Goal: Complete application form: Complete application form

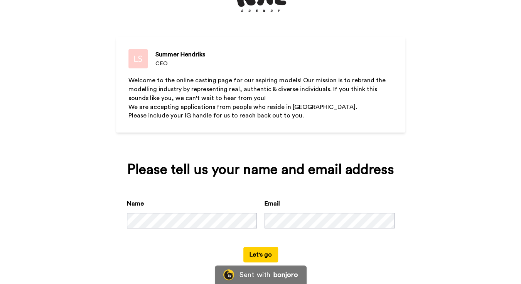
scroll to position [59, 0]
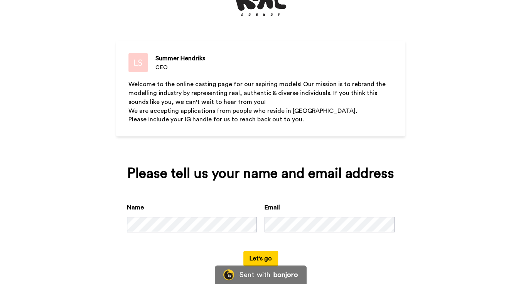
scroll to position [59, 0]
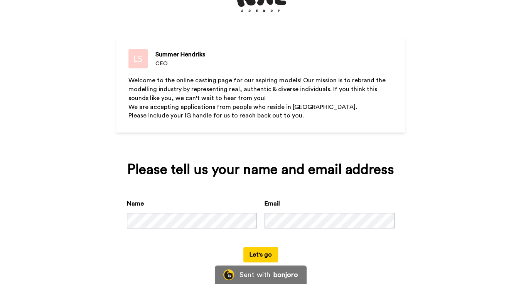
click at [270, 252] on button "Let's go" at bounding box center [260, 254] width 35 height 15
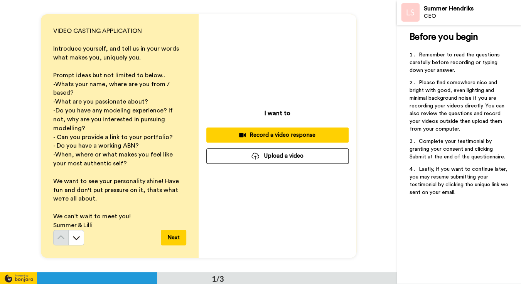
click at [263, 139] on div "Record a video response" at bounding box center [278, 135] width 130 height 8
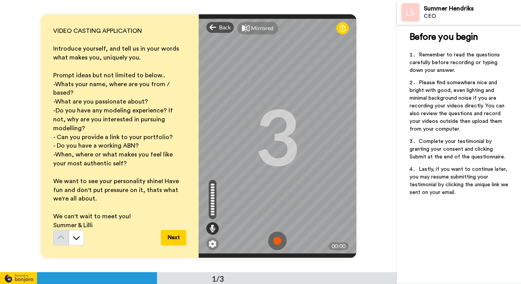
click at [279, 234] on img at bounding box center [277, 240] width 19 height 19
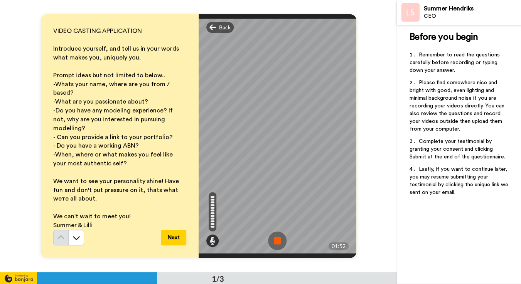
click at [280, 236] on img at bounding box center [277, 240] width 19 height 19
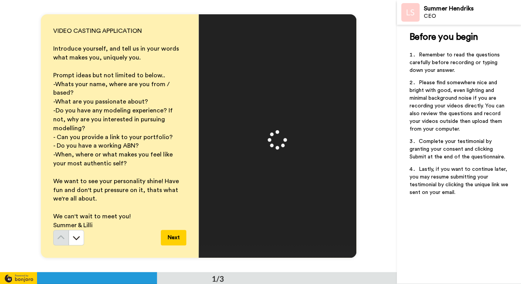
click at [178, 230] on button "Next" at bounding box center [173, 237] width 25 height 15
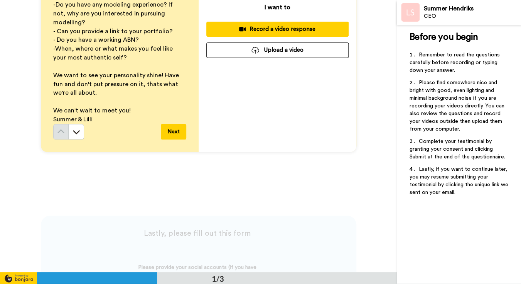
scroll to position [109, 0]
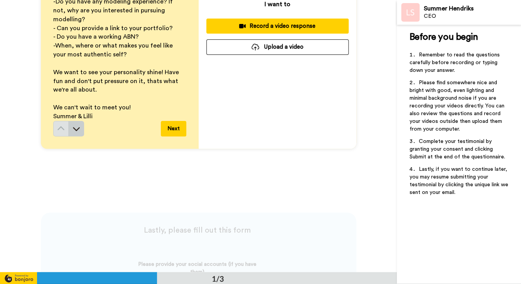
click at [78, 127] on icon at bounding box center [76, 129] width 7 height 4
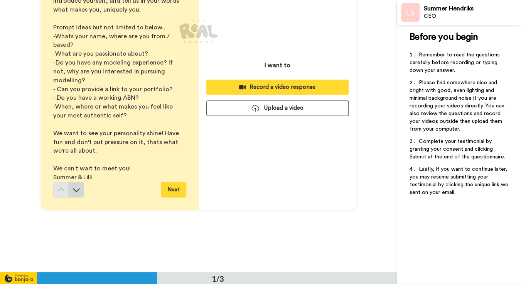
scroll to position [21, 0]
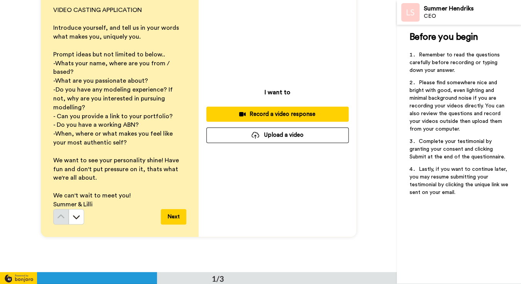
click at [259, 113] on div "Record a video response" at bounding box center [278, 114] width 130 height 8
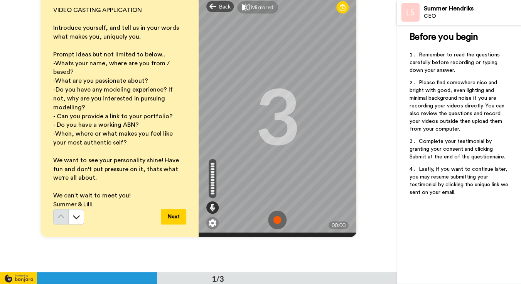
click at [281, 216] on img at bounding box center [277, 219] width 19 height 19
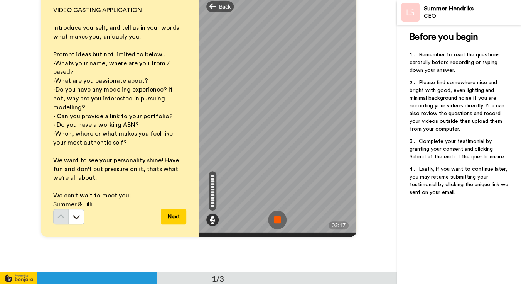
click at [281, 216] on img at bounding box center [277, 219] width 19 height 19
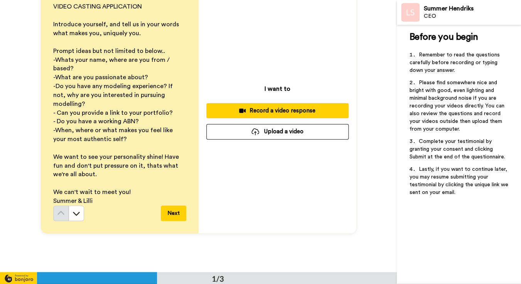
scroll to position [27, 0]
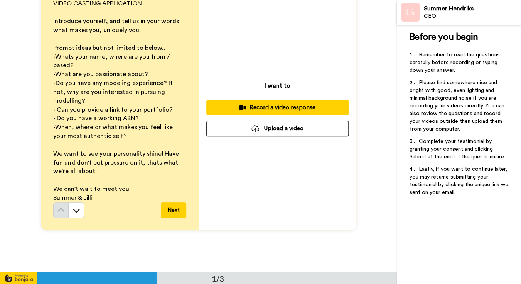
click at [295, 128] on button "Upload a video" at bounding box center [277, 128] width 142 height 15
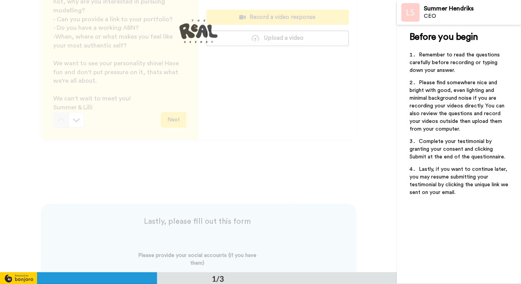
scroll to position [0, 0]
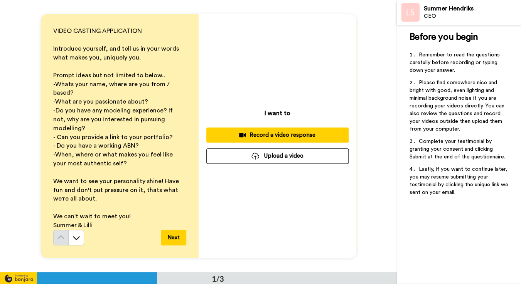
click at [306, 156] on button "Upload a video" at bounding box center [277, 155] width 142 height 15
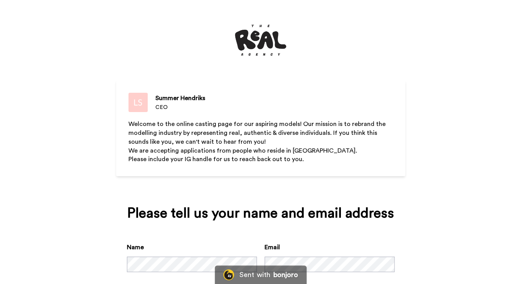
scroll to position [59, 0]
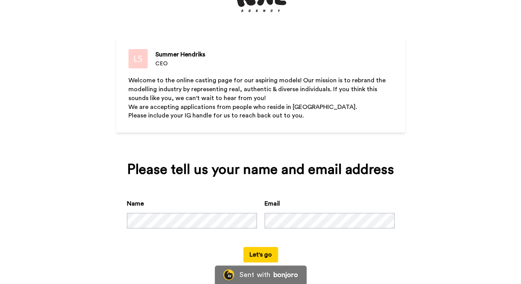
click at [256, 255] on button "Let's go" at bounding box center [260, 254] width 35 height 15
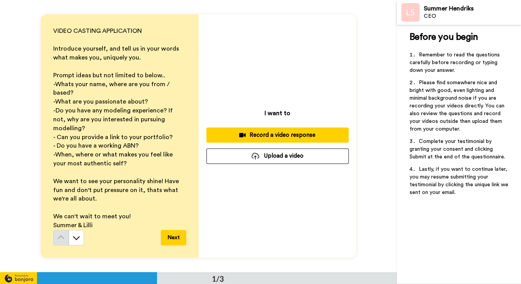
click at [262, 155] on button "Upload a video" at bounding box center [277, 155] width 142 height 15
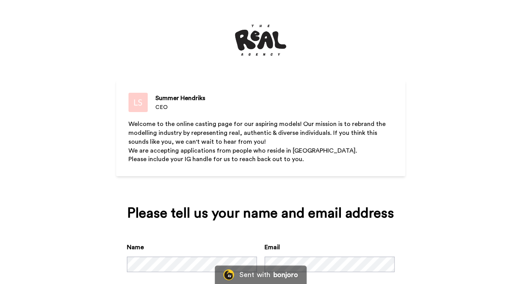
scroll to position [59, 0]
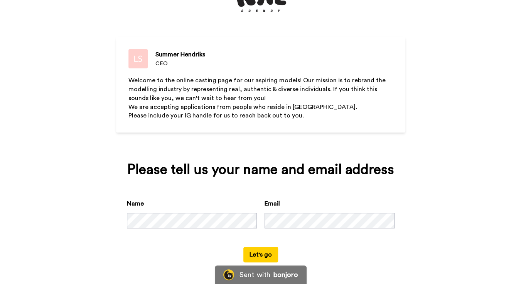
click at [255, 254] on button "Let's go" at bounding box center [260, 254] width 35 height 15
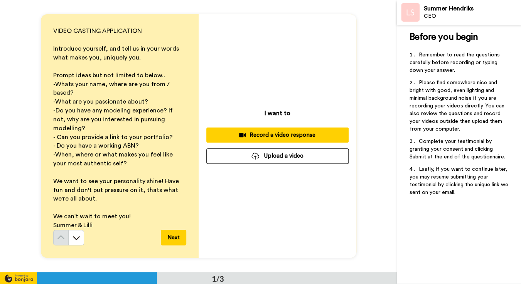
click at [274, 160] on button "Upload a video" at bounding box center [277, 155] width 142 height 15
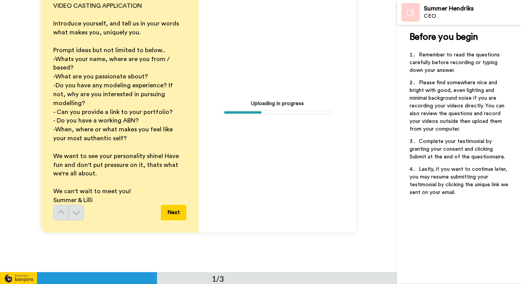
scroll to position [24, 0]
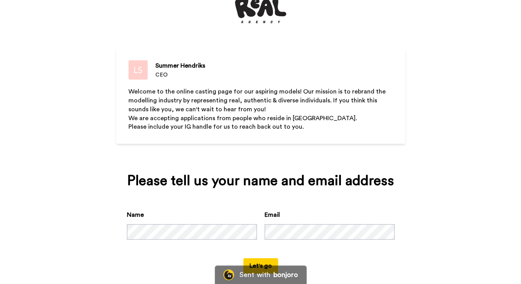
scroll to position [59, 0]
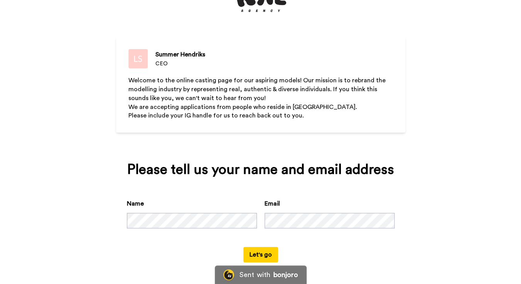
click at [265, 255] on button "Let's go" at bounding box center [260, 254] width 35 height 15
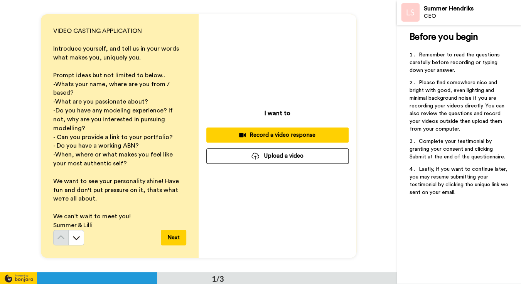
click at [260, 156] on button "Upload a video" at bounding box center [277, 155] width 142 height 15
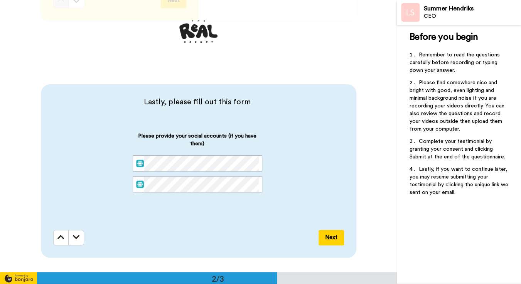
scroll to position [242, 0]
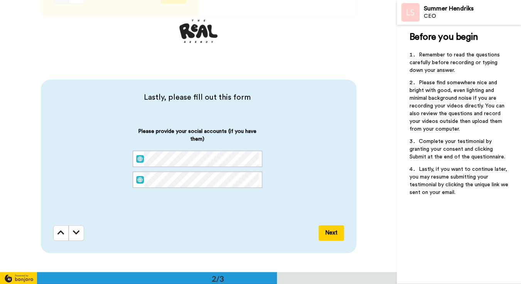
click at [329, 231] on button "Next" at bounding box center [331, 232] width 25 height 15
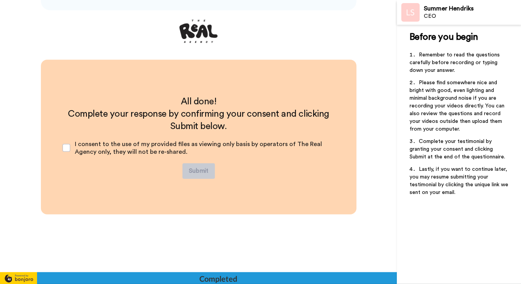
scroll to position [485, 0]
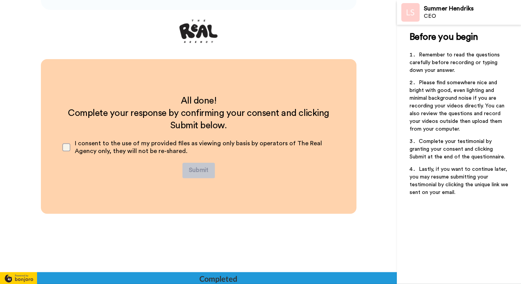
click at [65, 149] on span at bounding box center [67, 147] width 8 height 8
click at [199, 170] on button "Submit" at bounding box center [199, 169] width 32 height 15
